Goal: Obtain resource: Download file/media

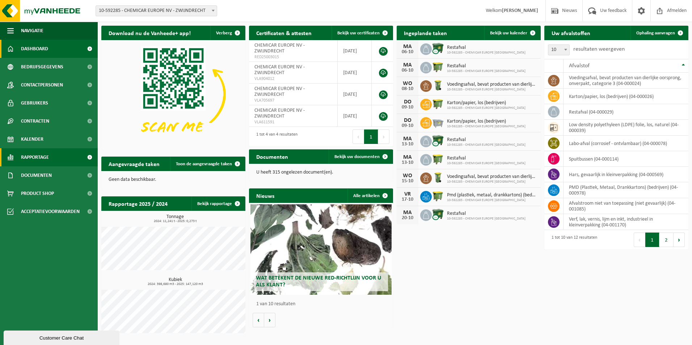
click at [50, 157] on link "Rapportage" at bounding box center [49, 157] width 98 height 18
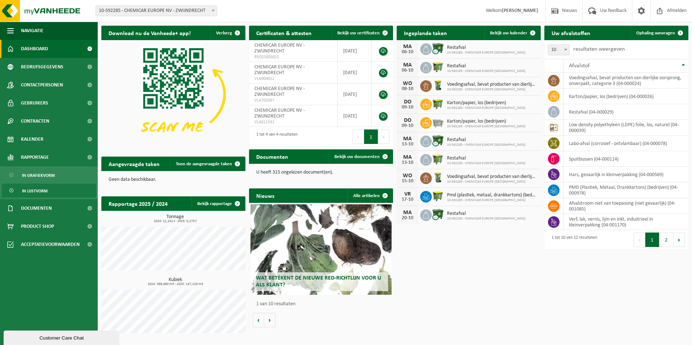
click at [21, 189] on link "In lijstvorm" at bounding box center [49, 191] width 94 height 14
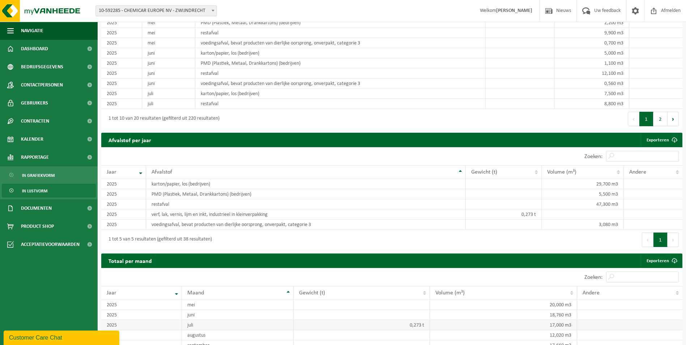
scroll to position [631, 0]
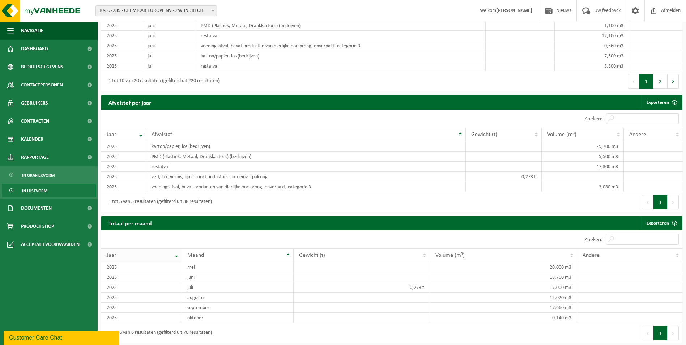
click at [172, 254] on div "Jaar" at bounding box center [140, 256] width 66 height 6
click at [176, 253] on th "Jaar" at bounding box center [141, 256] width 81 height 14
click at [176, 256] on th "Jaar" at bounding box center [141, 256] width 81 height 14
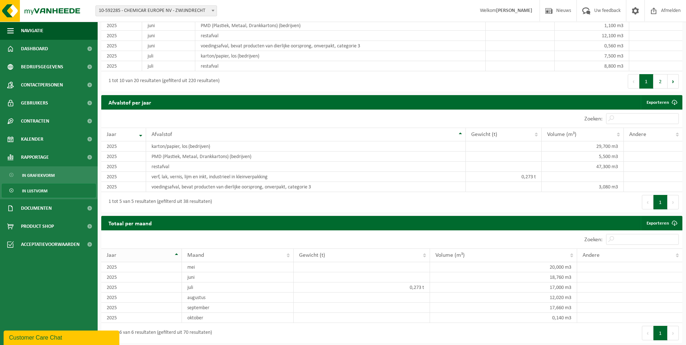
click at [176, 256] on th "Jaar" at bounding box center [141, 256] width 81 height 14
click at [172, 337] on div "1 tot 6 van 6 resultaten (gefilterd uit 70 resultaten)" at bounding box center [158, 333] width 107 height 13
click at [672, 328] on button "Volgende" at bounding box center [673, 333] width 11 height 14
click at [649, 237] on input "Zoeken:" at bounding box center [642, 239] width 73 height 11
type input "2024"
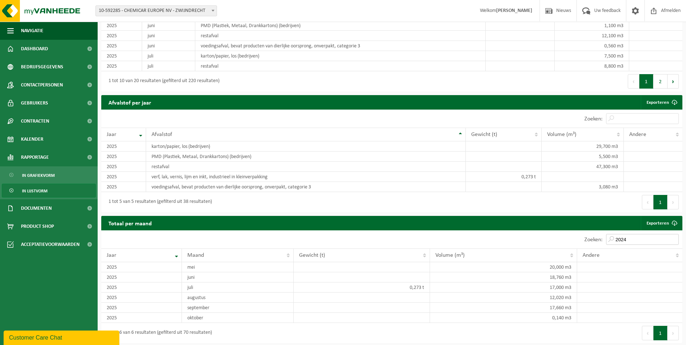
scroll to position [581, 0]
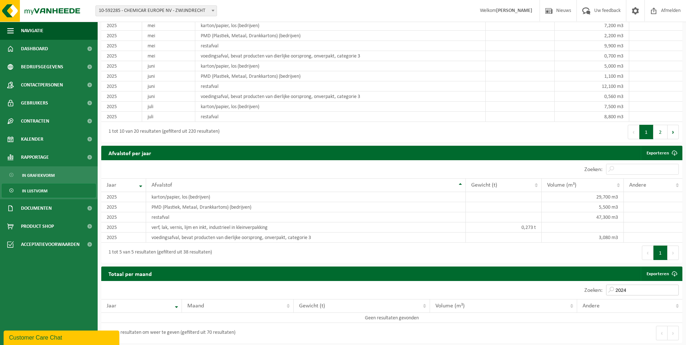
click at [673, 289] on input "2024" at bounding box center [642, 290] width 73 height 11
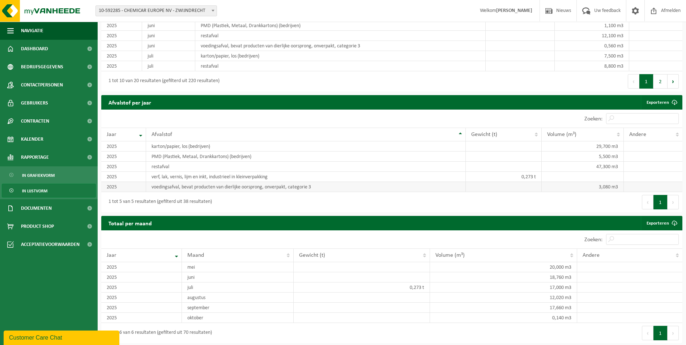
click at [140, 189] on td "2025" at bounding box center [123, 187] width 45 height 10
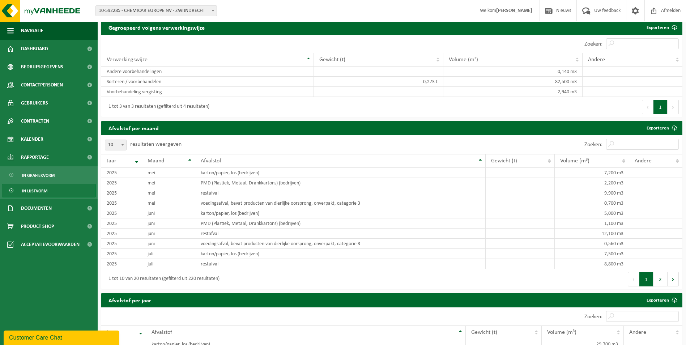
scroll to position [414, 0]
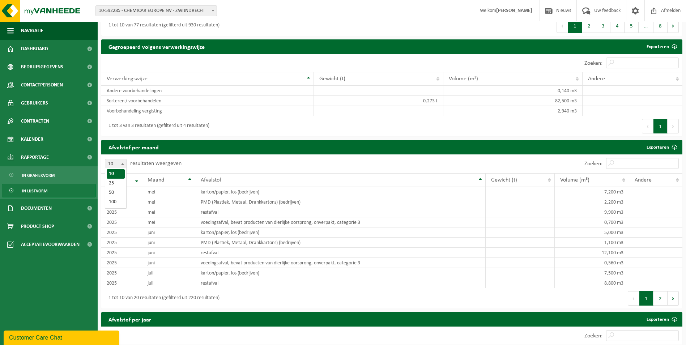
click at [124, 163] on b at bounding box center [122, 164] width 3 height 2
select select "100"
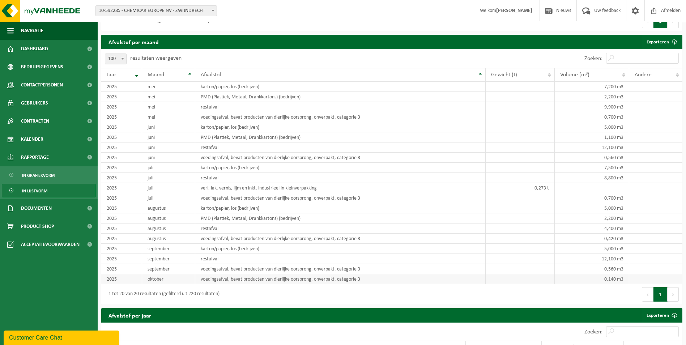
scroll to position [595, 0]
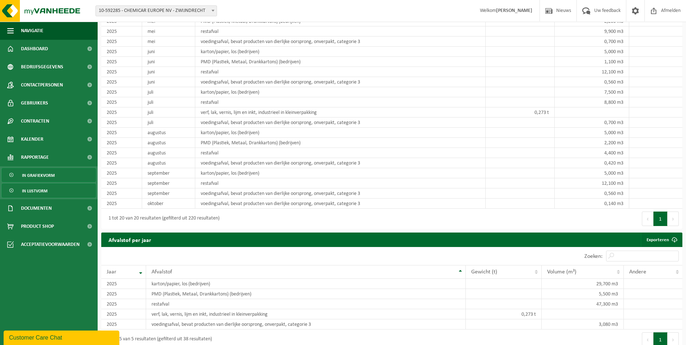
click at [20, 173] on link "In grafiekvorm" at bounding box center [49, 175] width 94 height 14
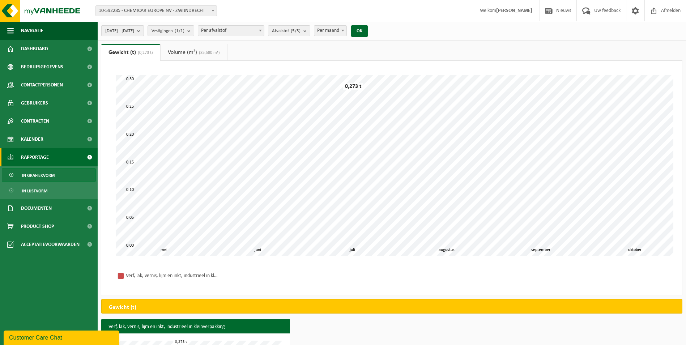
click at [144, 31] on b "submit" at bounding box center [140, 31] width 7 height 10
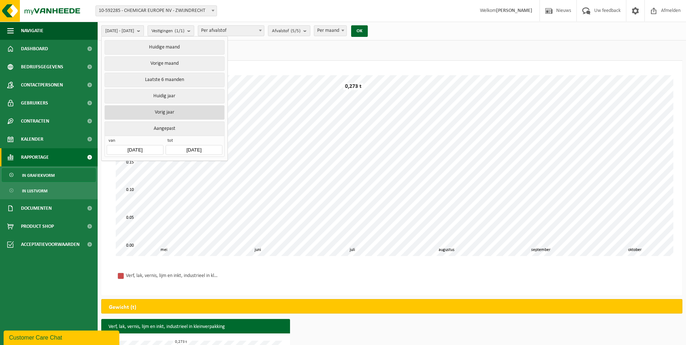
click at [179, 114] on button "Vorig jaar" at bounding box center [165, 112] width 120 height 14
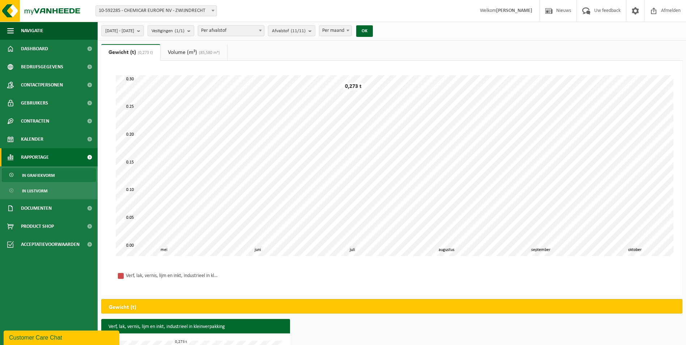
click at [187, 51] on link "Volume (m³) (85,580 m³)" at bounding box center [194, 52] width 67 height 17
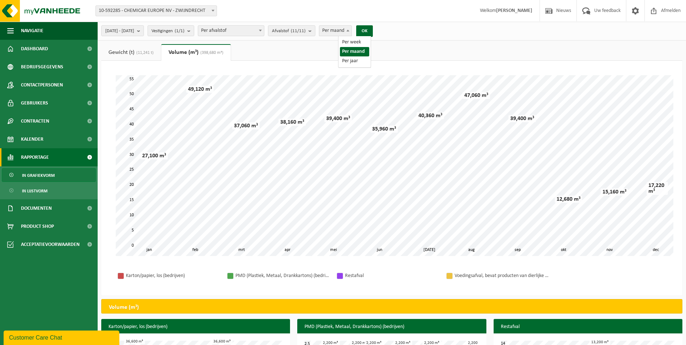
click at [352, 31] on span at bounding box center [348, 30] width 7 height 9
click at [316, 33] on button "Afvalstof (11/11)" at bounding box center [291, 30] width 47 height 11
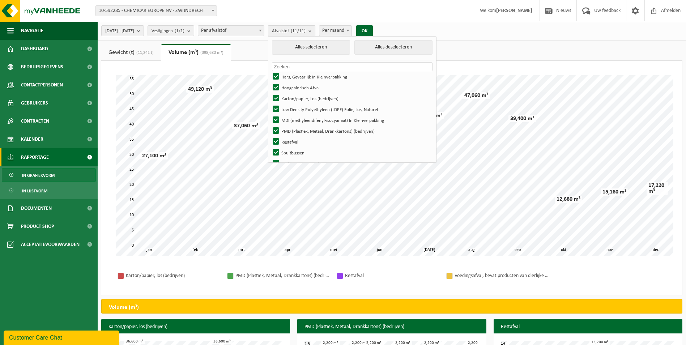
click at [316, 33] on button "Afvalstof (11/11)" at bounding box center [291, 30] width 47 height 11
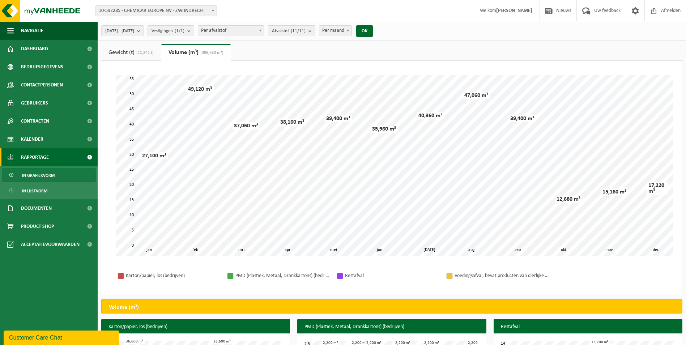
click at [290, 33] on button "Afvalstof (11/11)" at bounding box center [291, 30] width 47 height 11
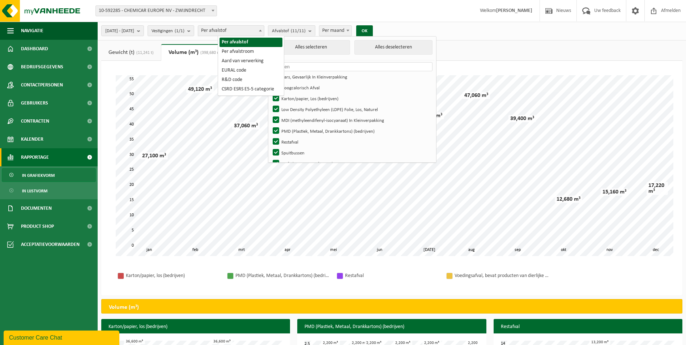
click at [264, 30] on span at bounding box center [260, 30] width 7 height 9
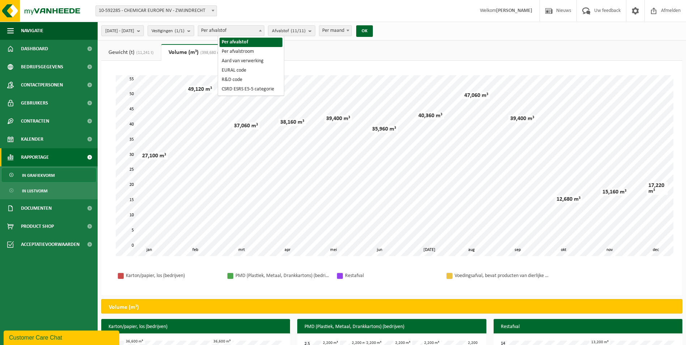
click at [262, 30] on b at bounding box center [260, 31] width 3 height 2
click at [194, 33] on b "submit" at bounding box center [190, 31] width 7 height 10
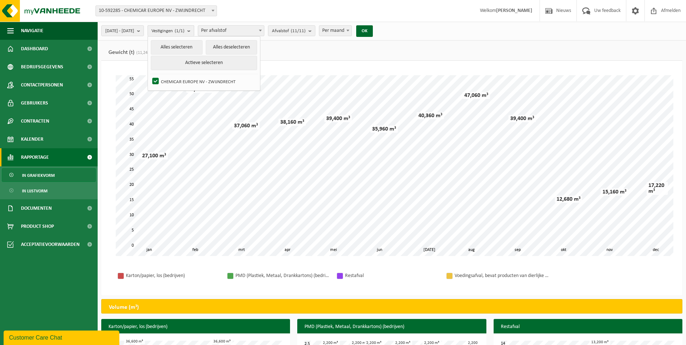
click at [194, 33] on b "submit" at bounding box center [190, 31] width 7 height 10
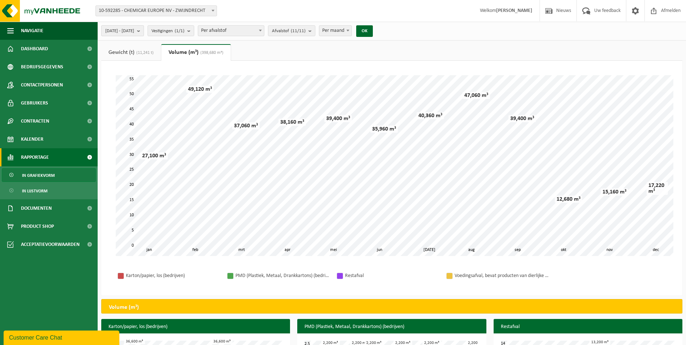
click at [144, 32] on b "submit" at bounding box center [140, 31] width 7 height 10
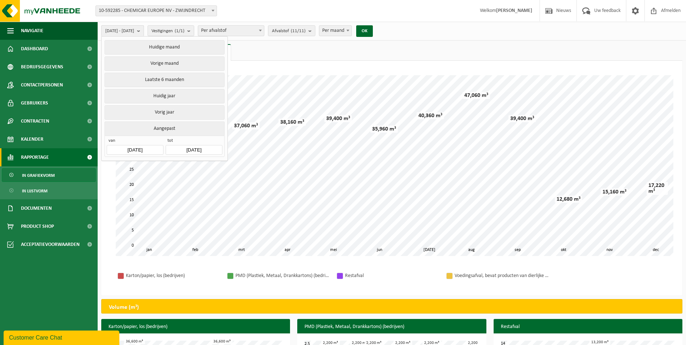
click at [144, 29] on b "submit" at bounding box center [140, 31] width 7 height 10
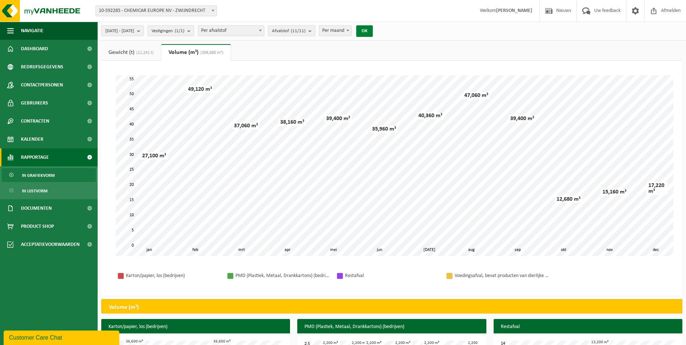
click at [373, 35] on button "OK" at bounding box center [364, 31] width 17 height 12
click at [148, 55] on link "Gewicht (t) (11,241 t)" at bounding box center [131, 52] width 60 height 17
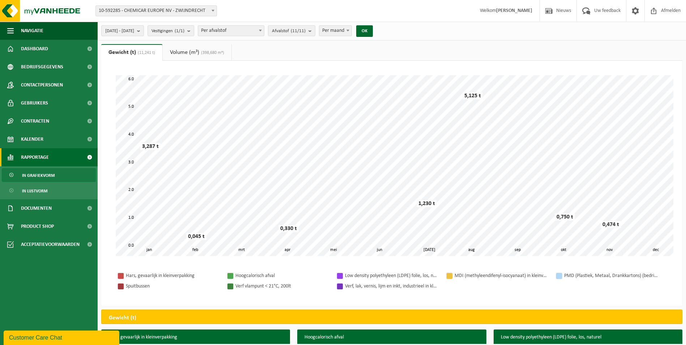
click at [194, 47] on link "Volume (m³) (398,680 m³)" at bounding box center [197, 52] width 69 height 17
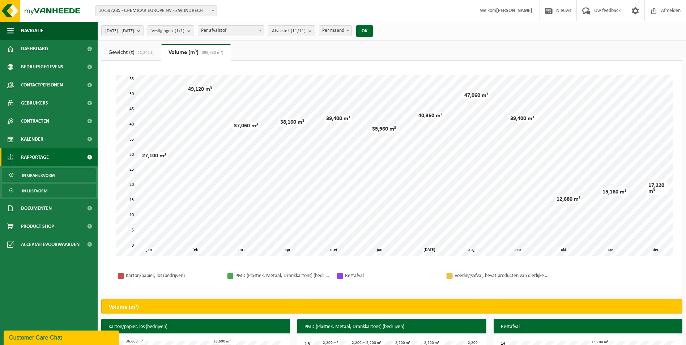
drag, startPoint x: 72, startPoint y: 190, endPoint x: 55, endPoint y: 195, distance: 17.9
click at [55, 195] on link "In lijstvorm" at bounding box center [49, 191] width 94 height 14
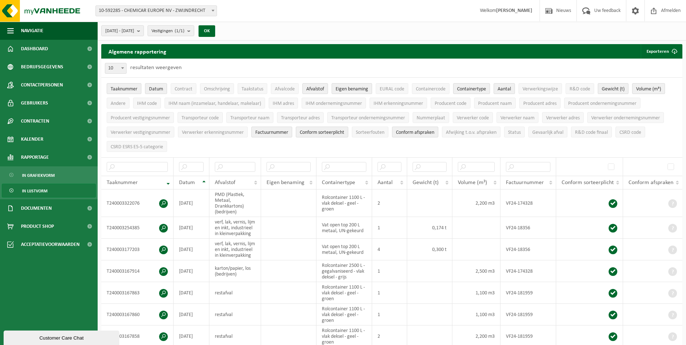
click at [55, 195] on link "In lijstvorm" at bounding box center [49, 191] width 94 height 14
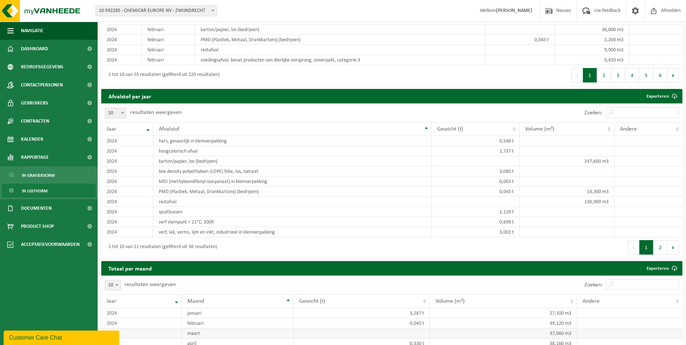
scroll to position [713, 0]
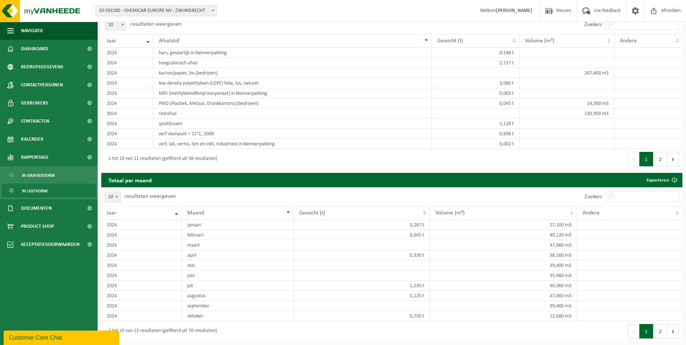
click at [116, 198] on b at bounding box center [116, 197] width 3 height 2
select select "100"
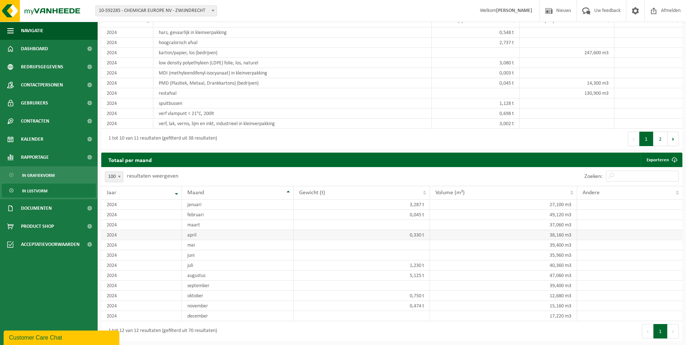
scroll to position [734, 0]
click at [673, 165] on span at bounding box center [675, 160] width 14 height 14
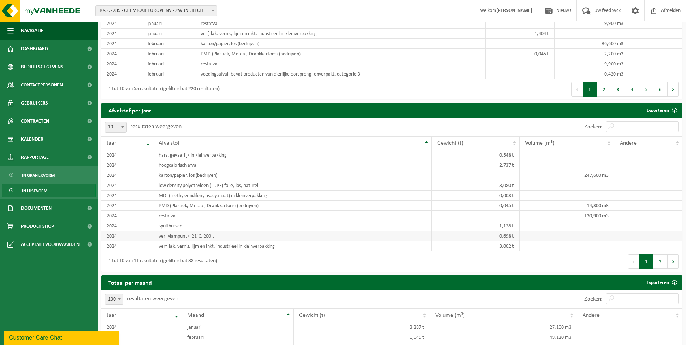
scroll to position [589, 0]
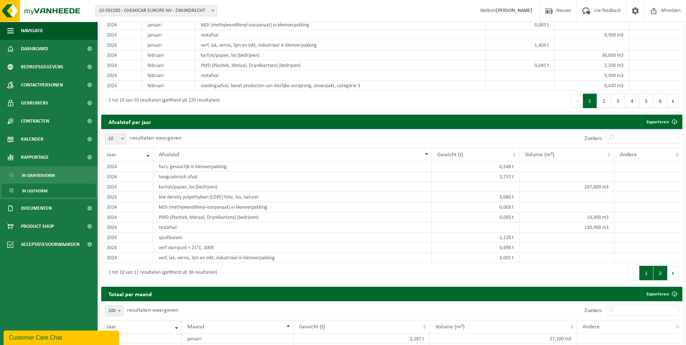
click at [659, 280] on button "2" at bounding box center [661, 273] width 14 height 14
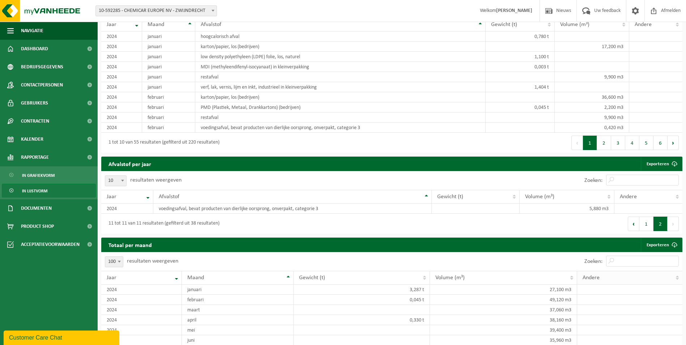
scroll to position [534, 0]
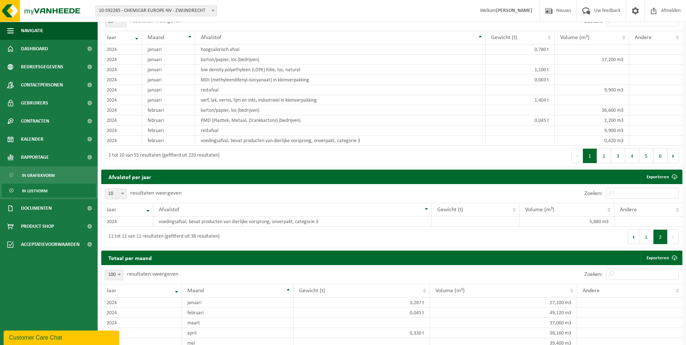
click at [118, 279] on span at bounding box center [119, 274] width 7 height 9
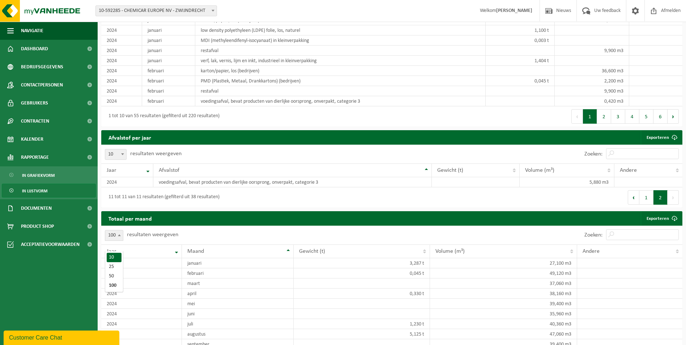
scroll to position [570, 0]
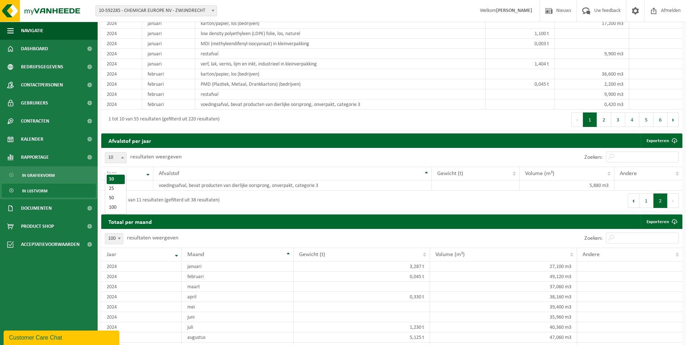
click at [122, 162] on span at bounding box center [122, 157] width 7 height 9
select select "100"
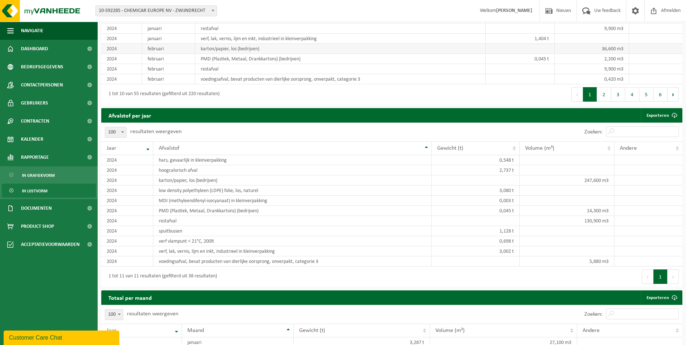
scroll to position [563, 0]
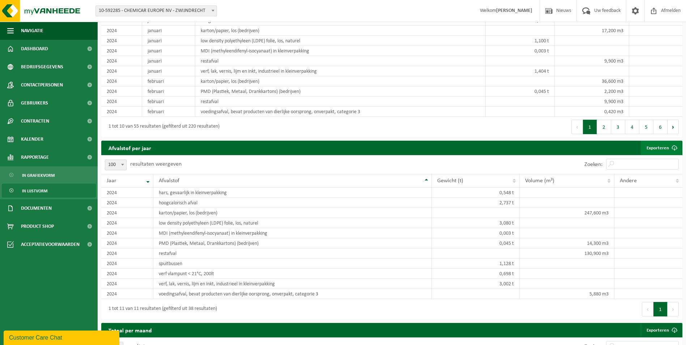
click at [668, 155] on span at bounding box center [675, 148] width 14 height 14
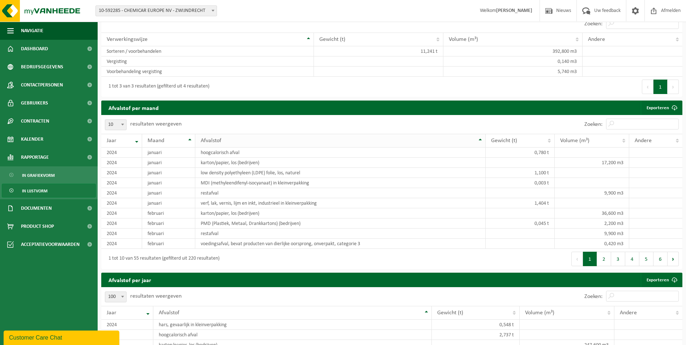
scroll to position [418, 0]
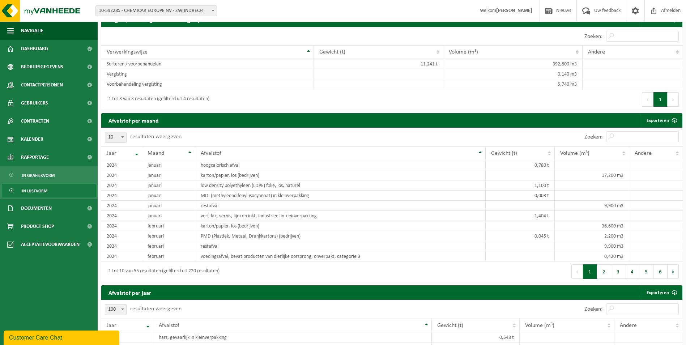
click at [124, 142] on span at bounding box center [122, 136] width 7 height 9
select select "100"
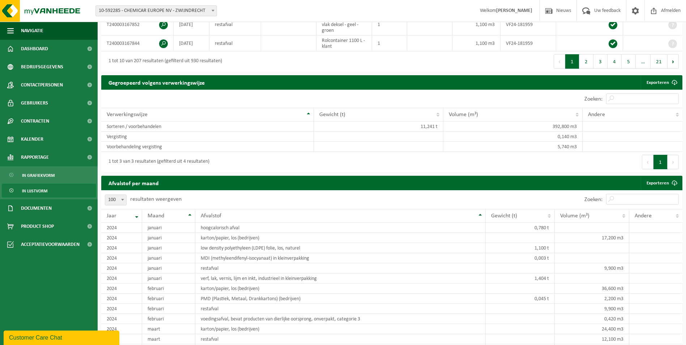
scroll to position [346, 0]
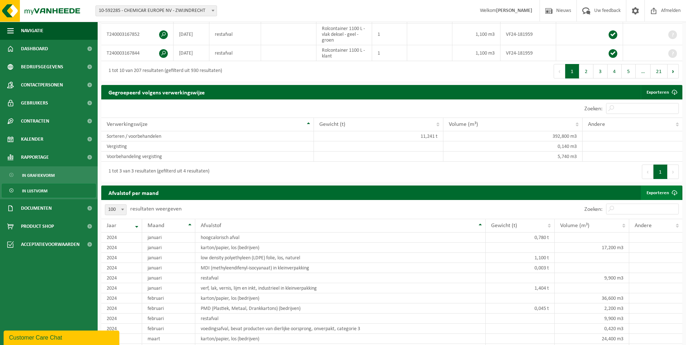
click at [651, 200] on link "Exporteren" at bounding box center [661, 193] width 41 height 14
click at [669, 100] on span at bounding box center [675, 92] width 14 height 14
click at [188, 233] on th "Maand" at bounding box center [168, 226] width 53 height 14
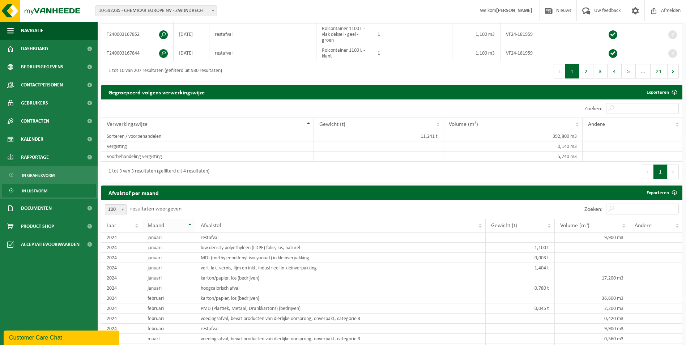
click at [188, 233] on th "Maand" at bounding box center [168, 226] width 53 height 14
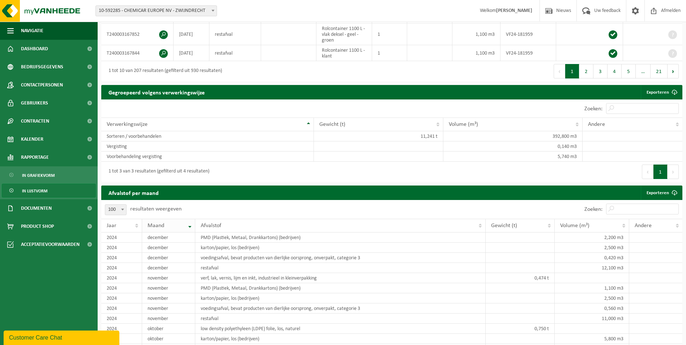
click at [188, 233] on th "Maand" at bounding box center [168, 226] width 53 height 14
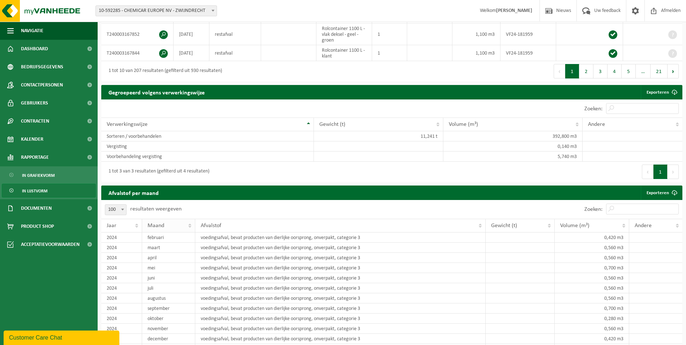
click at [188, 233] on th "Maand" at bounding box center [168, 226] width 53 height 14
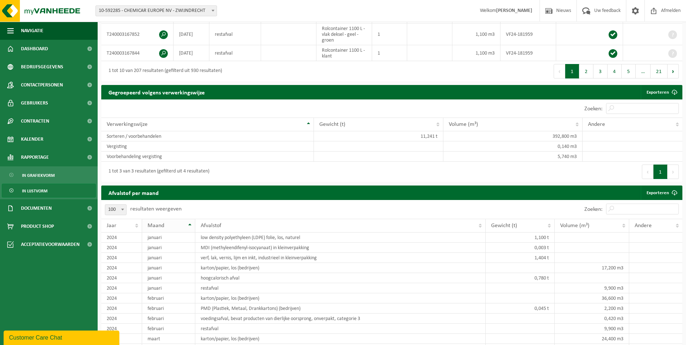
click at [188, 233] on th "Maand" at bounding box center [168, 226] width 53 height 14
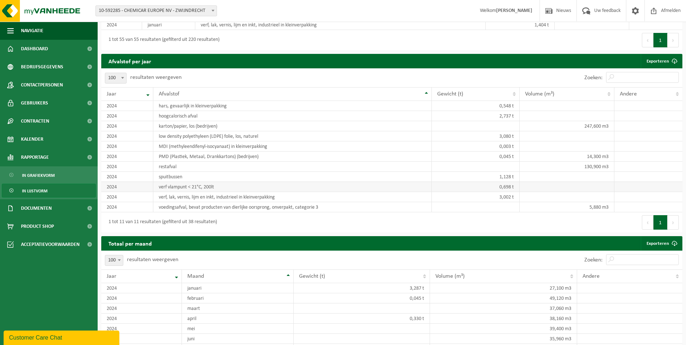
scroll to position [1200, 0]
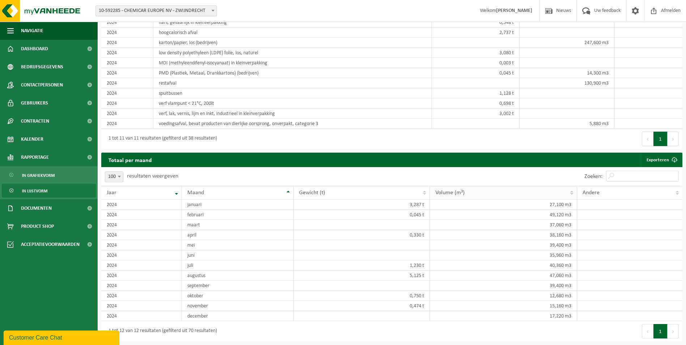
click at [570, 194] on th "Volume (m³)" at bounding box center [503, 193] width 147 height 14
click at [571, 194] on th "Volume (m³)" at bounding box center [503, 193] width 147 height 14
click at [620, 193] on div "Andere" at bounding box center [628, 193] width 91 height 6
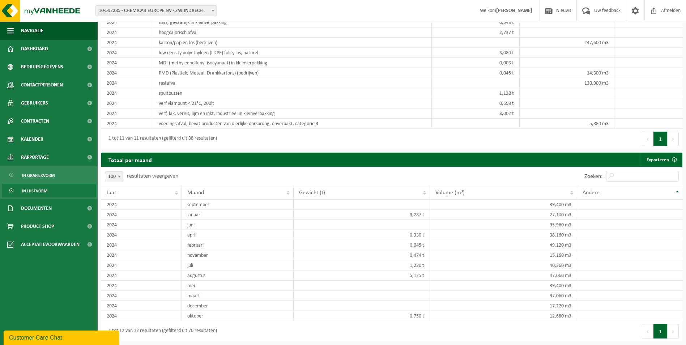
click at [620, 193] on div "Andere" at bounding box center [628, 193] width 91 height 6
click at [571, 195] on th "Volume (m³)" at bounding box center [503, 193] width 147 height 14
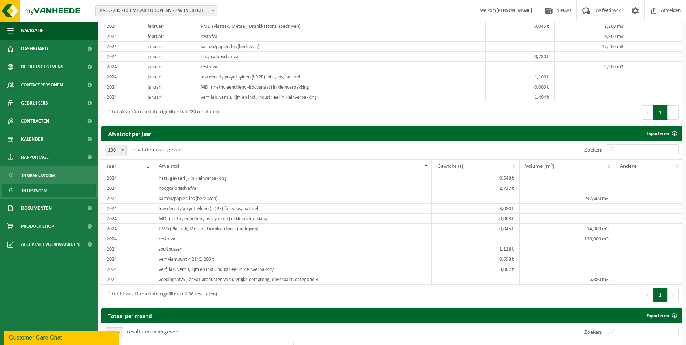
scroll to position [1019, 0]
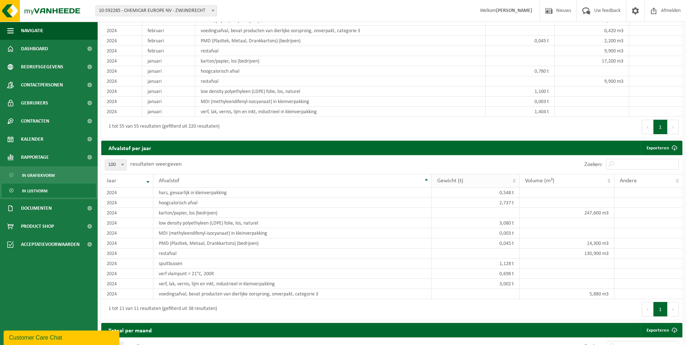
click at [515, 188] on th "Gewicht (t)" at bounding box center [476, 181] width 88 height 14
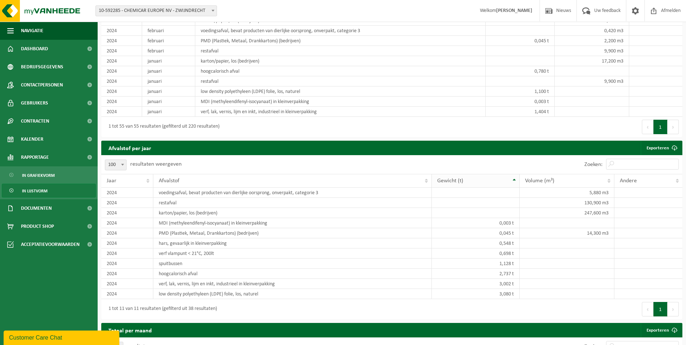
click at [515, 188] on th "Gewicht (t)" at bounding box center [476, 181] width 88 height 14
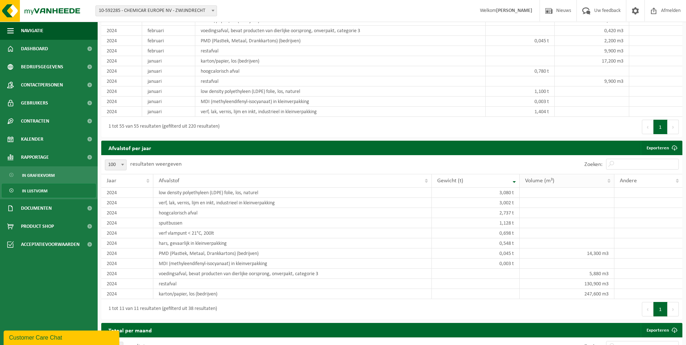
click at [580, 184] on div "Volume (m³)" at bounding box center [565, 181] width 80 height 6
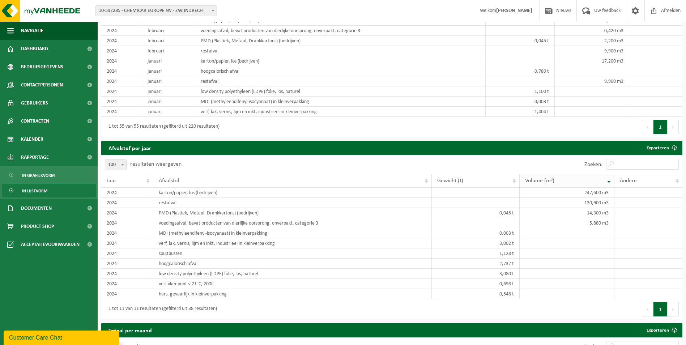
click at [580, 184] on div "Volume (m³)" at bounding box center [565, 181] width 80 height 6
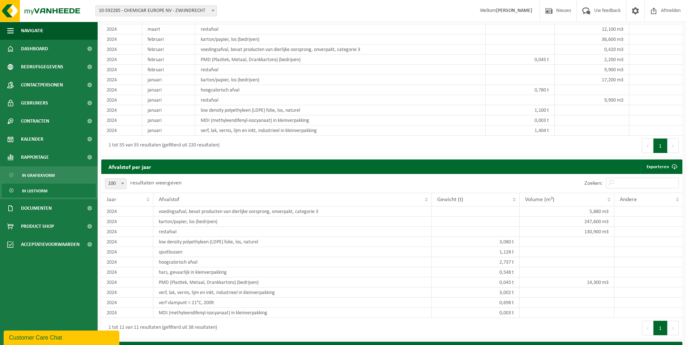
scroll to position [1163, 0]
